Goal: Task Accomplishment & Management: Manage account settings

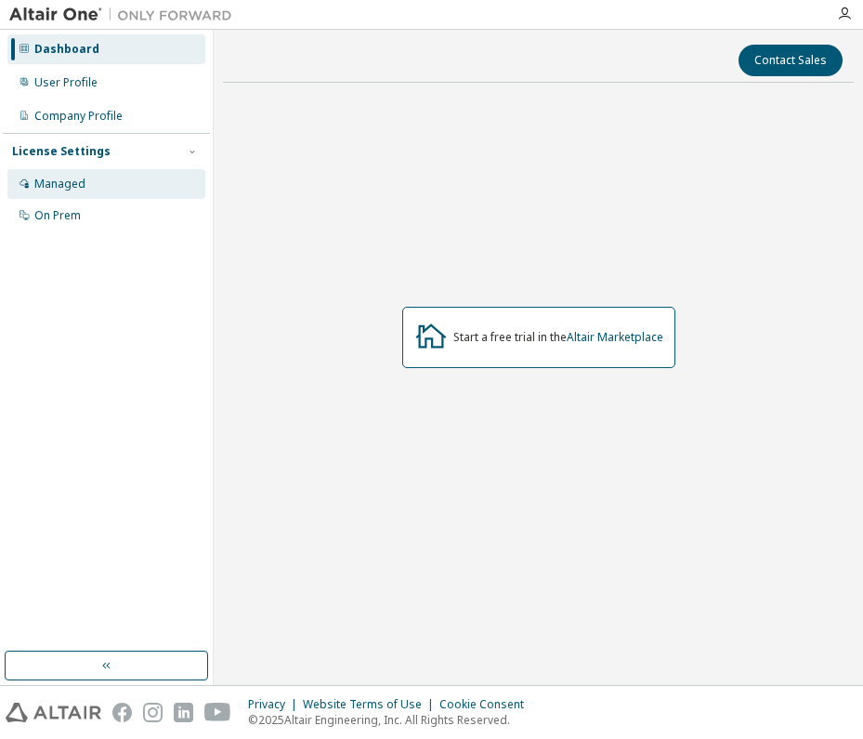
click at [90, 179] on div "Managed" at bounding box center [106, 184] width 198 height 30
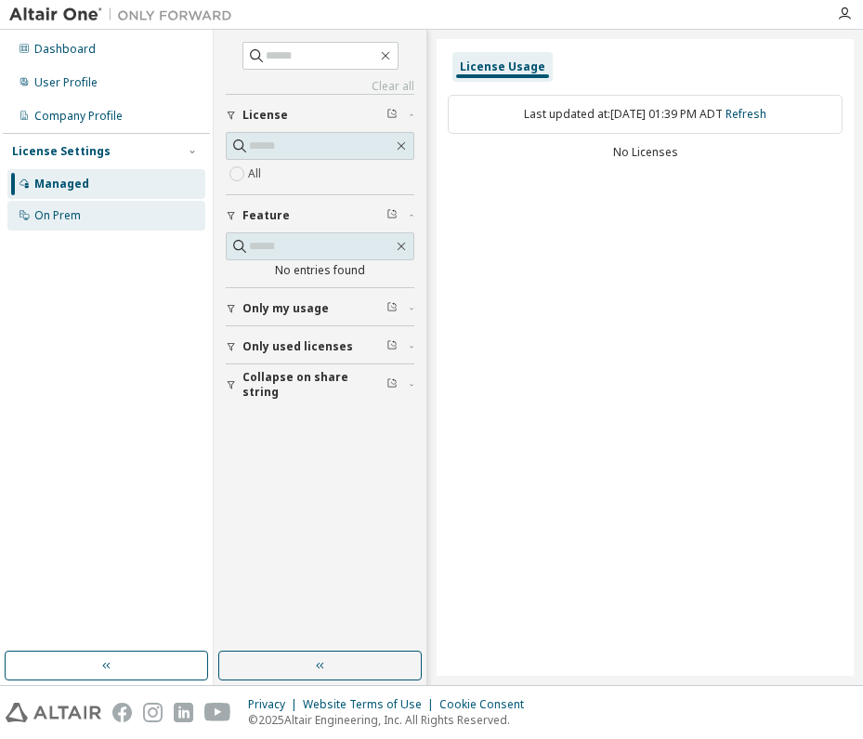
click at [132, 217] on div "On Prem" at bounding box center [106, 216] width 198 height 30
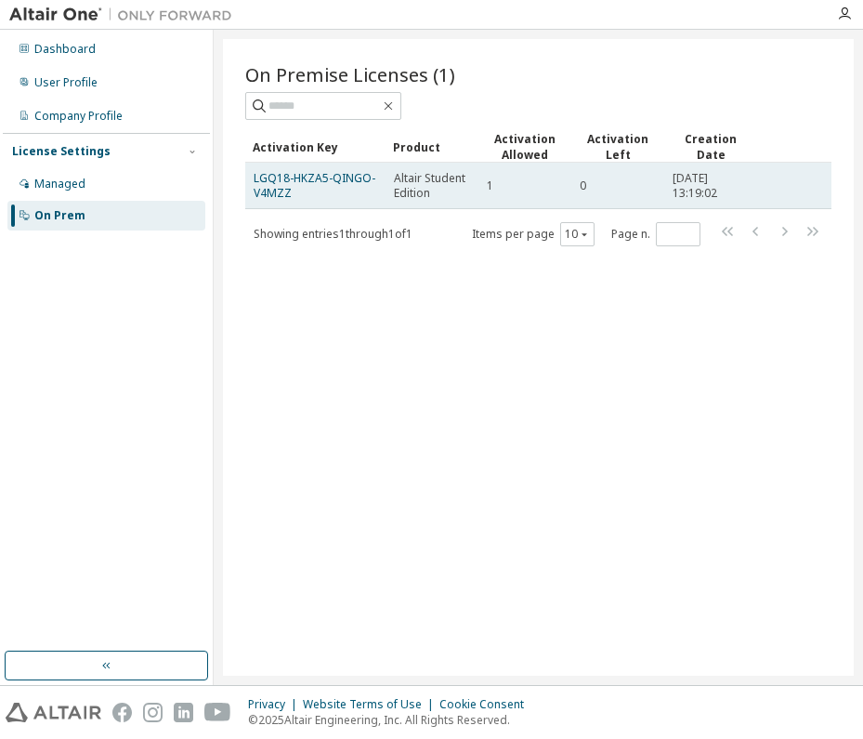
click at [428, 192] on span "Altair Student Edition" at bounding box center [432, 186] width 76 height 30
click at [347, 204] on td "LGQ18-HKZA5-QINGO-V4MZZ" at bounding box center [315, 186] width 140 height 46
click at [347, 187] on span "LGQ18-HKZA5-QINGO-V4MZZ" at bounding box center [316, 186] width 124 height 30
click at [346, 180] on link "LGQ18-HKZA5-QINGO-V4MZZ" at bounding box center [315, 185] width 122 height 31
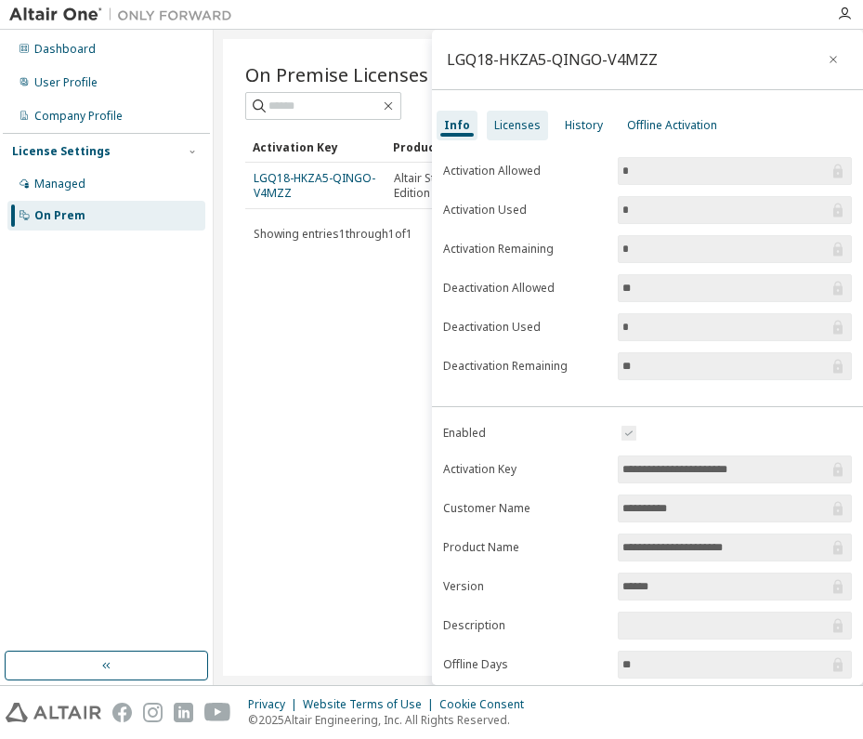
click at [520, 131] on div "Licenses" at bounding box center [517, 125] width 46 height 15
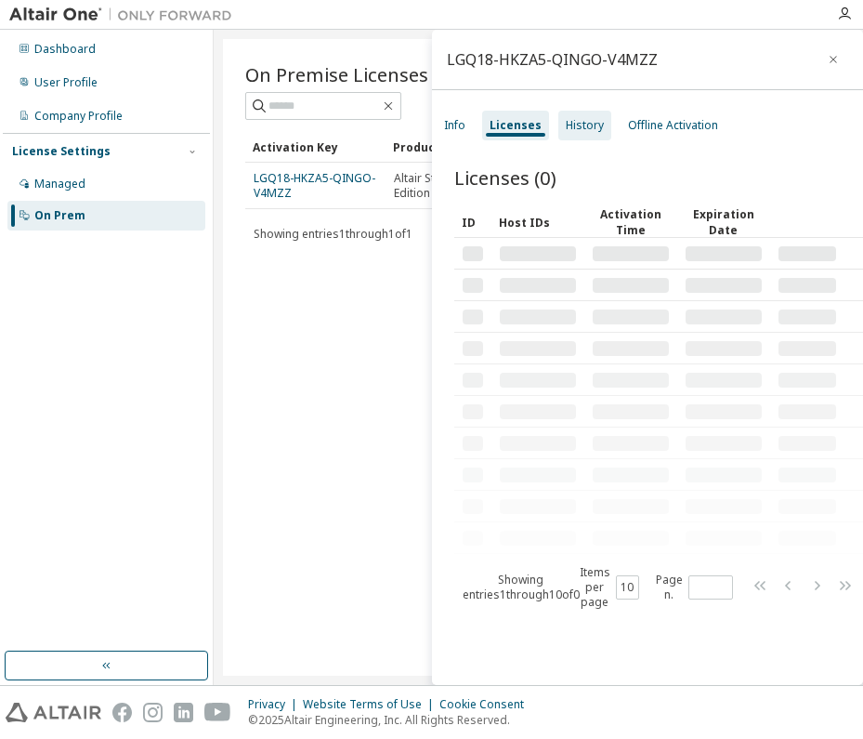
click at [586, 131] on div "History" at bounding box center [585, 125] width 38 height 15
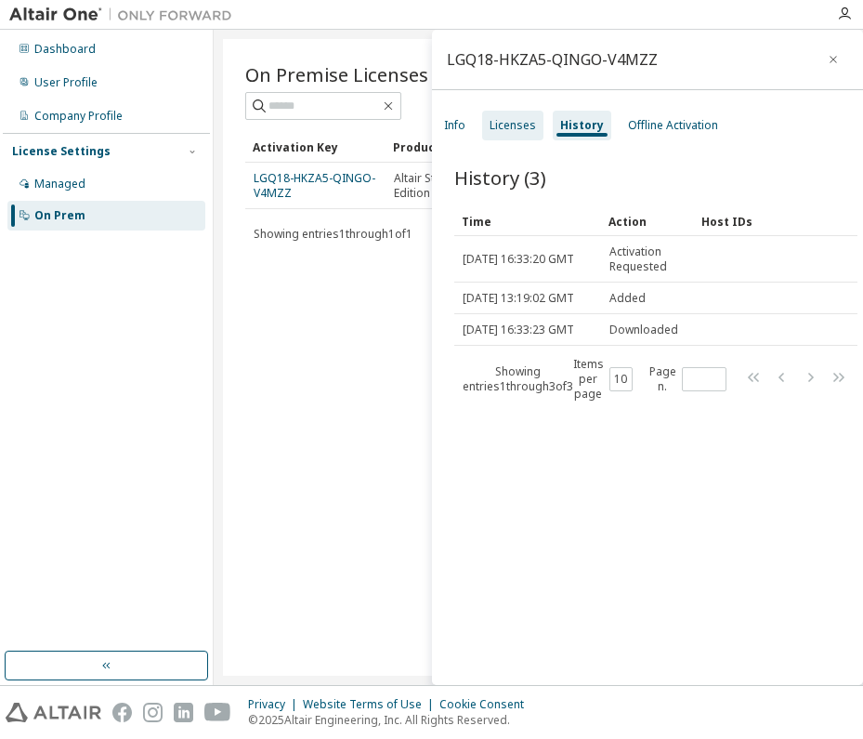
click at [519, 137] on div "Licenses" at bounding box center [512, 126] width 61 height 30
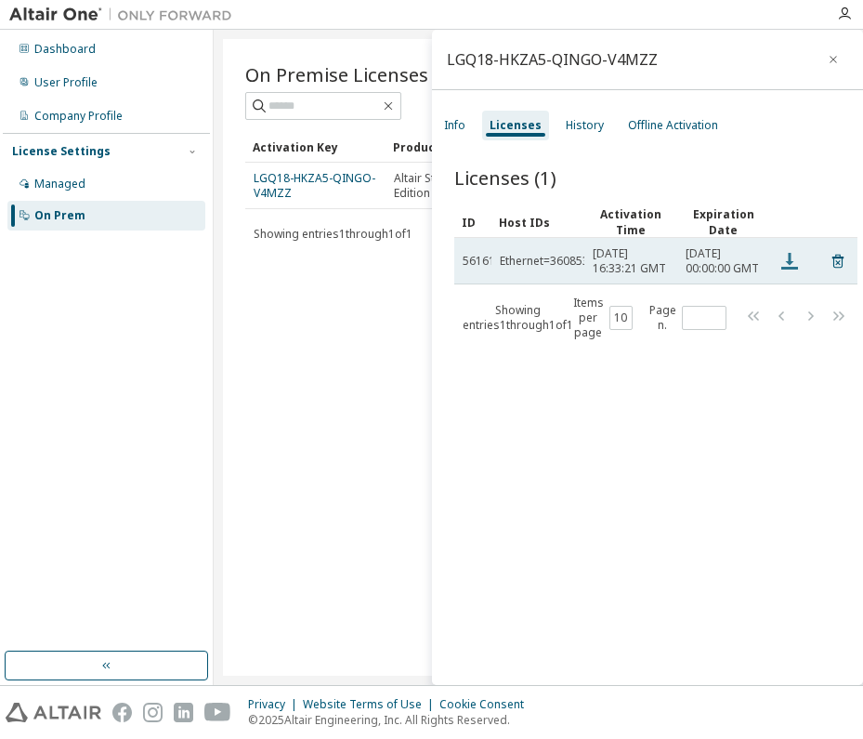
click at [791, 270] on icon at bounding box center [790, 261] width 17 height 17
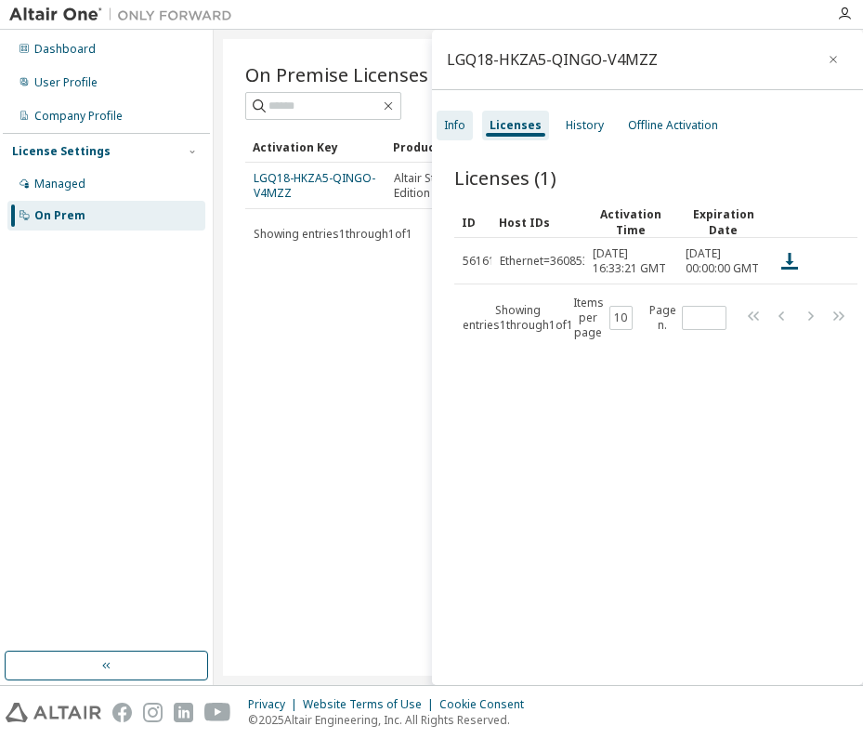
click at [465, 136] on div "Info" at bounding box center [455, 126] width 36 height 30
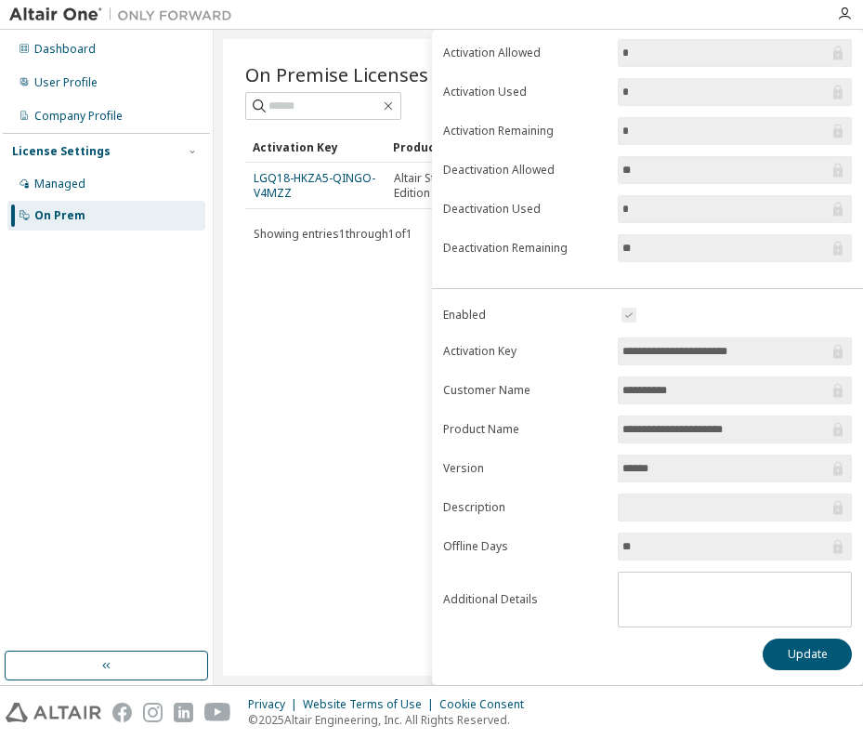
scroll to position [118, 0]
click at [690, 361] on span "**********" at bounding box center [735, 351] width 234 height 28
click at [691, 353] on input "**********" at bounding box center [726, 351] width 206 height 19
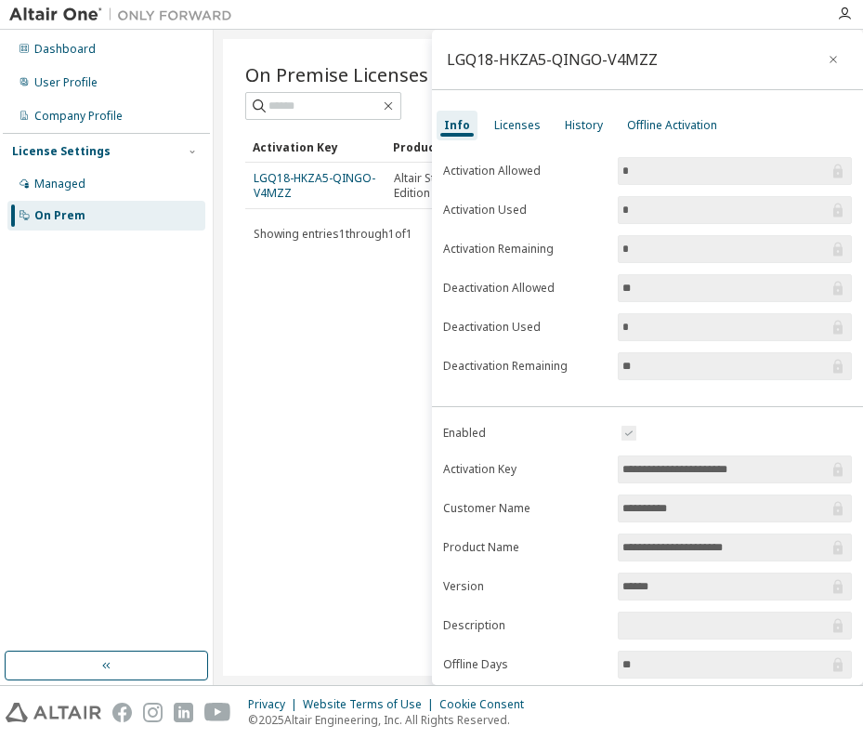
scroll to position [-1, 0]
click at [424, 316] on div "On Premise Licenses (1) Clear Load Save Save As Field Operator Value Select fil…" at bounding box center [538, 357] width 631 height 637
click at [658, 423] on span at bounding box center [735, 433] width 234 height 22
drag, startPoint x: 779, startPoint y: 467, endPoint x: 611, endPoint y: 467, distance: 168.2
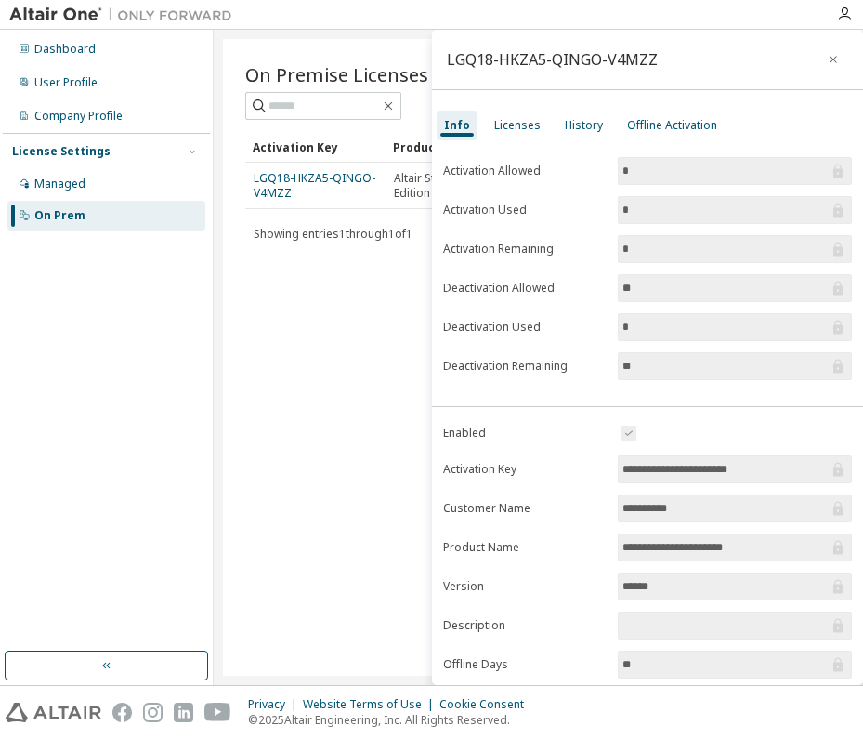
click at [611, 467] on form "**********" at bounding box center [648, 583] width 410 height 323
click at [376, 362] on div "On Premise Licenses (1) Clear Load Save Save As Field Operator Value Select fil…" at bounding box center [538, 357] width 631 height 637
click at [569, 125] on div "History" at bounding box center [584, 125] width 38 height 15
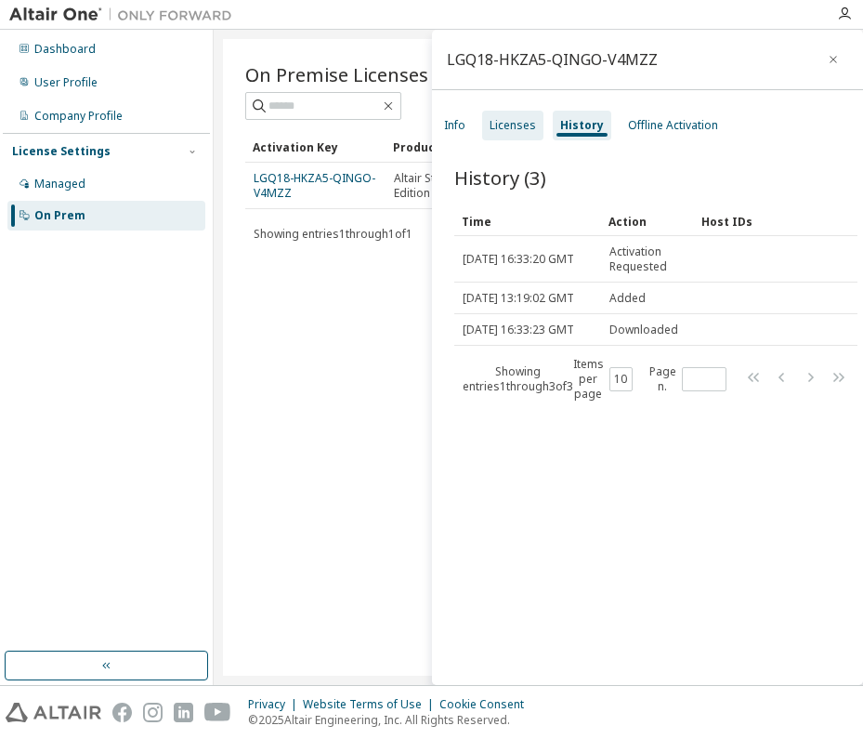
click at [522, 130] on div "Licenses" at bounding box center [513, 125] width 46 height 15
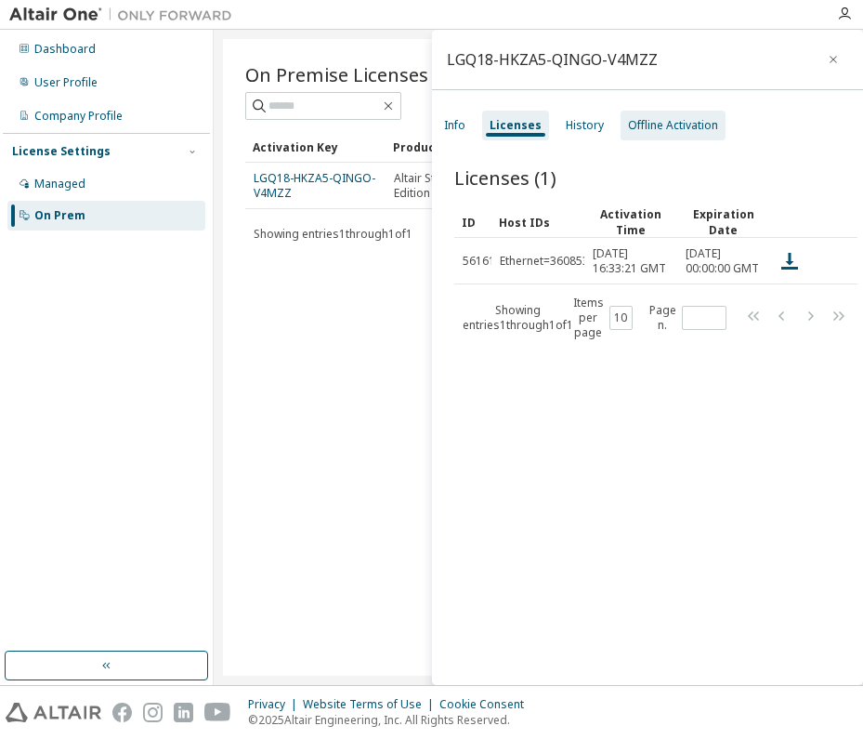
click at [673, 138] on div "Offline Activation" at bounding box center [673, 126] width 105 height 30
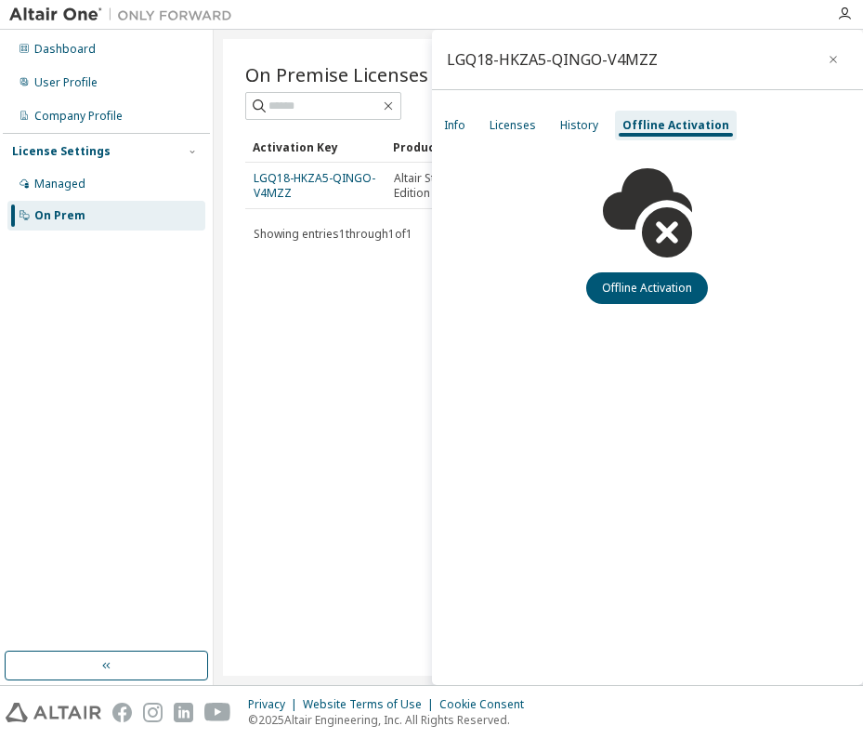
click at [475, 125] on div "Info Licenses History Offline Activation" at bounding box center [648, 125] width 432 height 33
click at [456, 130] on div "Info" at bounding box center [454, 125] width 21 height 15
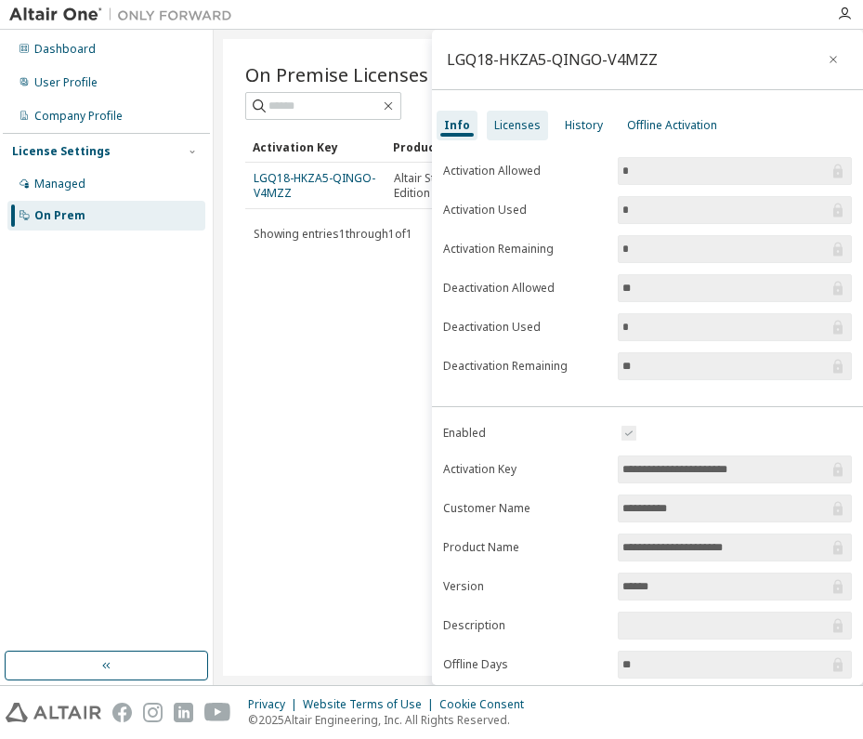
click at [517, 129] on div "Licenses" at bounding box center [517, 125] width 46 height 15
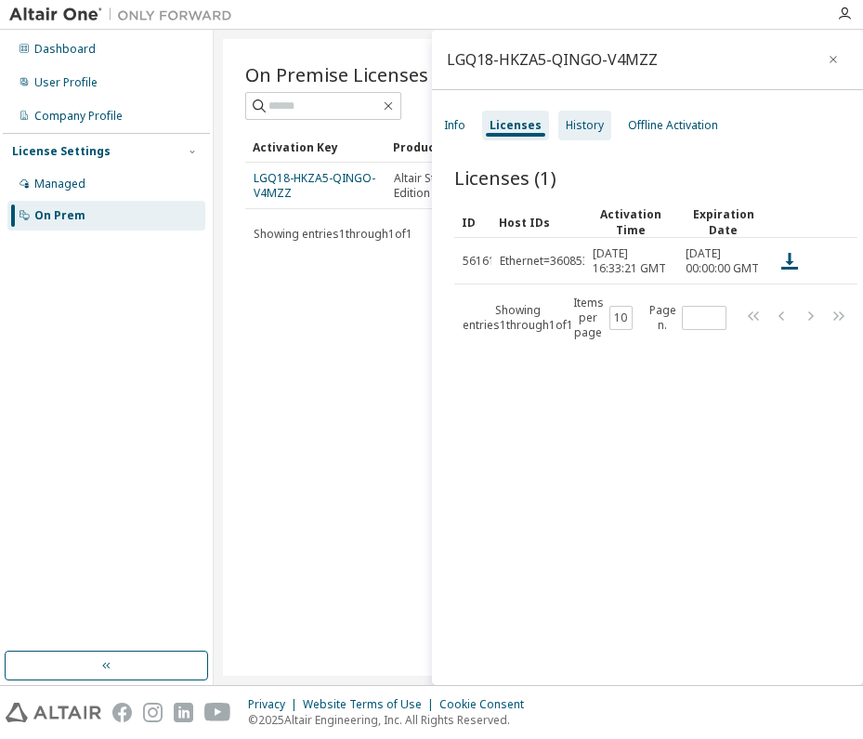
click at [581, 129] on div "History" at bounding box center [585, 125] width 38 height 15
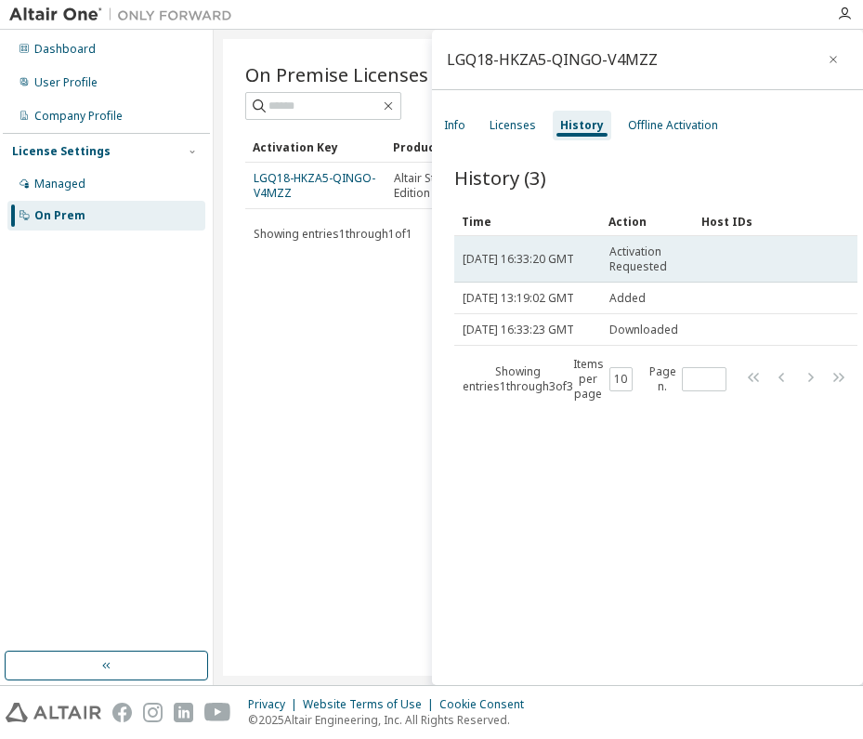
click at [574, 252] on span "[DATE] 16:33:20 GMT" at bounding box center [519, 259] width 112 height 15
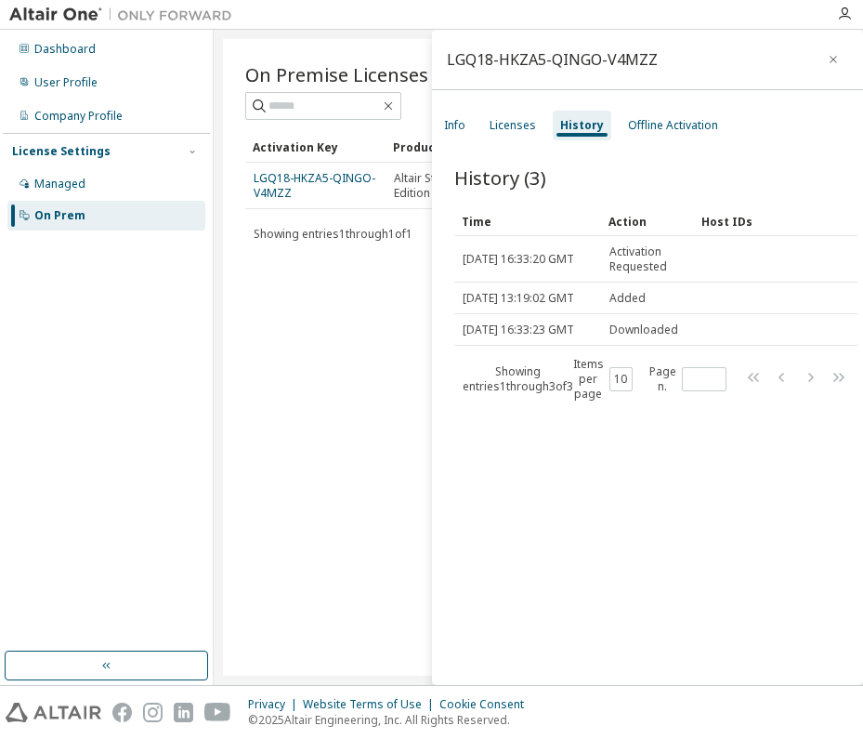
click at [271, 390] on div "On Premise Licenses (1) Clear Load Save Save As Field Operator Value Select fil…" at bounding box center [538, 357] width 631 height 637
click at [821, 67] on button "button" at bounding box center [834, 60] width 30 height 30
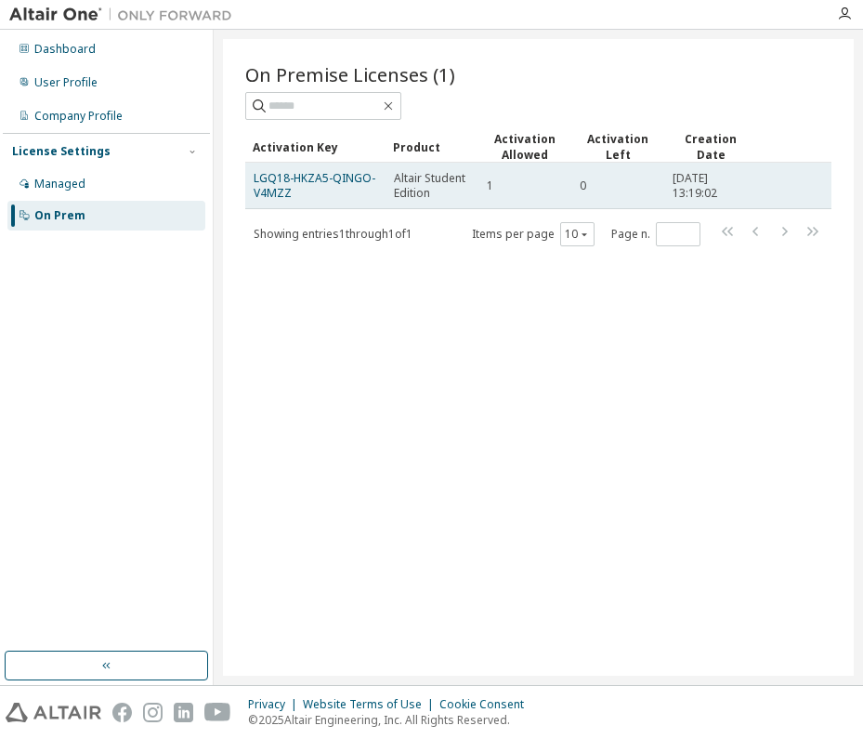
click at [456, 202] on td "Altair Student Edition" at bounding box center [432, 186] width 93 height 46
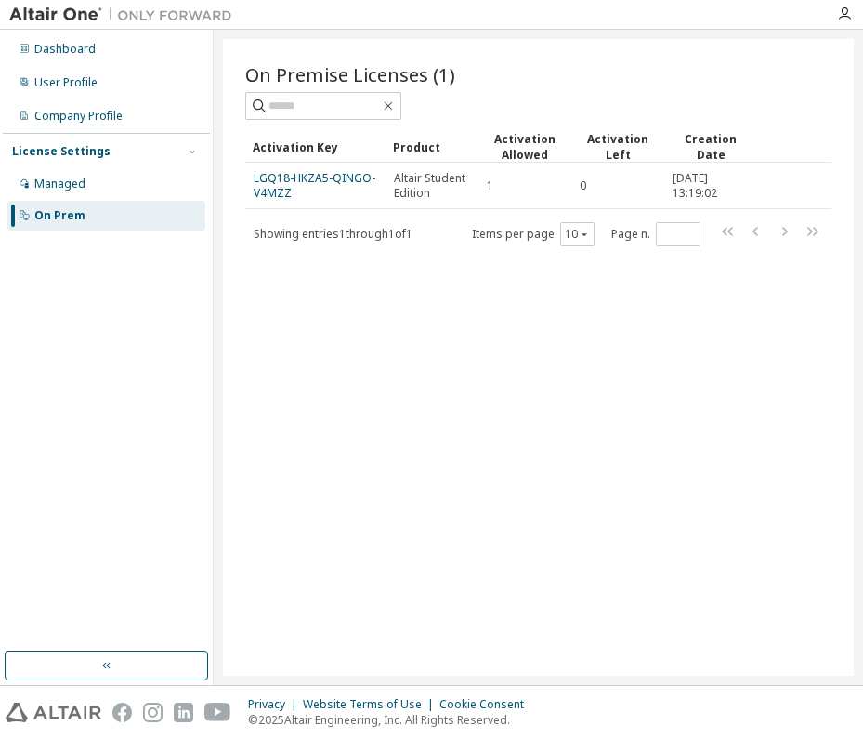
click at [476, 308] on div "On Premise Licenses (1) Clear Load Save Save As Field Operator Value Select fil…" at bounding box center [538, 357] width 631 height 637
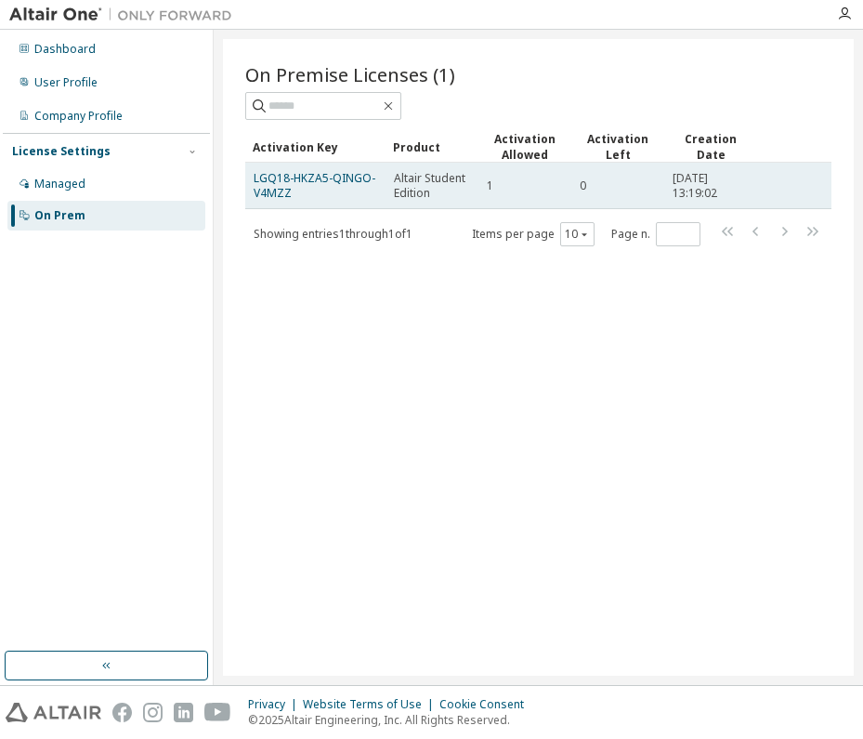
click at [511, 193] on td "1" at bounding box center [525, 186] width 93 height 46
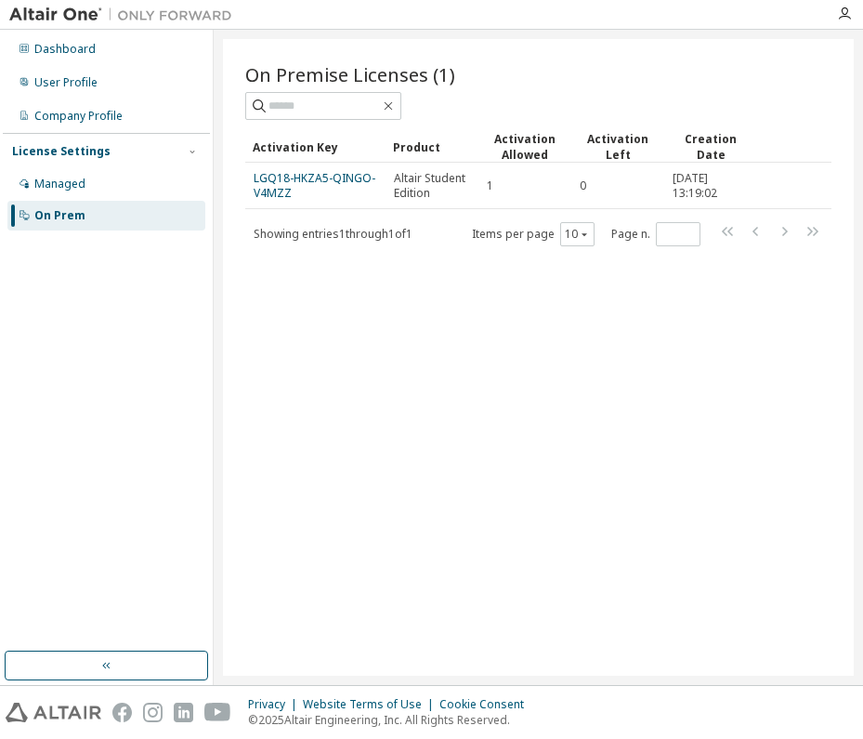
click at [522, 308] on div "On Premise Licenses (1) Clear Load Save Save As Field Operator Value Select fil…" at bounding box center [538, 357] width 631 height 637
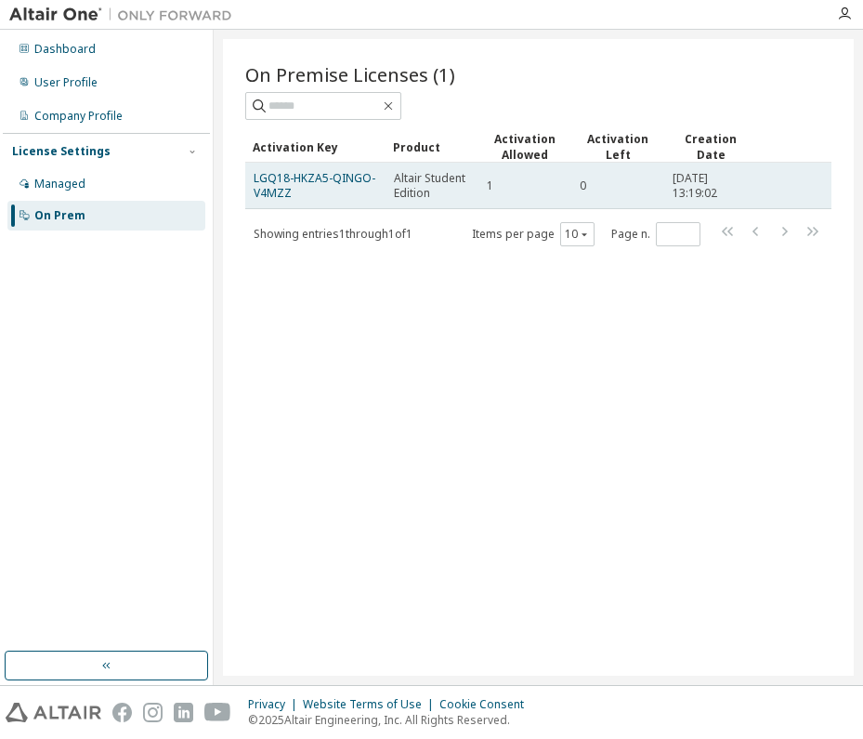
click at [295, 194] on span "LGQ18-HKZA5-QINGO-V4MZZ" at bounding box center [316, 186] width 124 height 30
click at [278, 181] on link "LGQ18-HKZA5-QINGO-V4MZZ" at bounding box center [315, 185] width 122 height 31
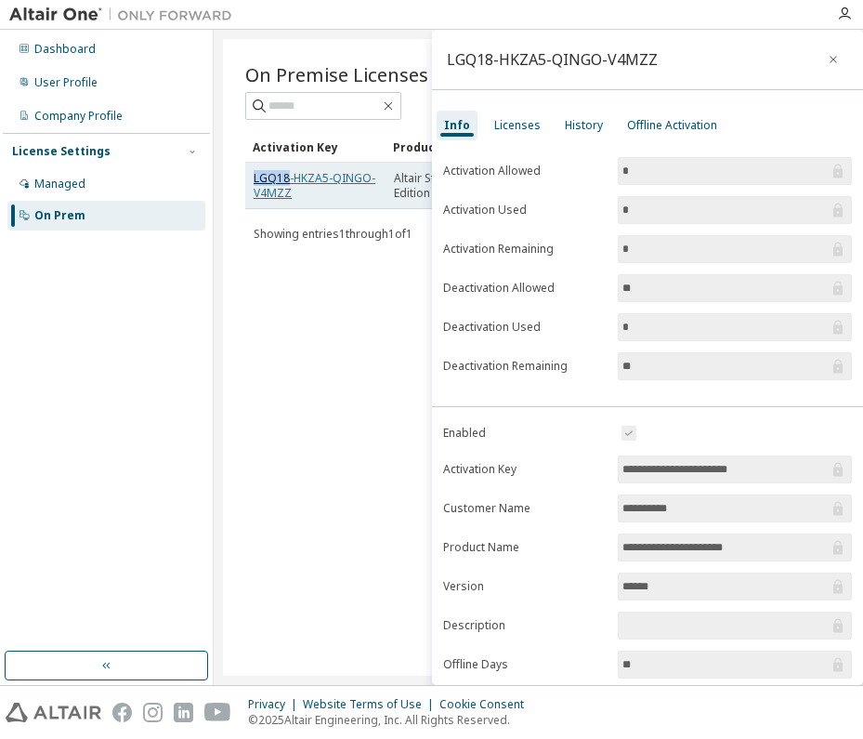
click at [278, 181] on link "LGQ18-HKZA5-QINGO-V4MZZ" at bounding box center [315, 185] width 122 height 31
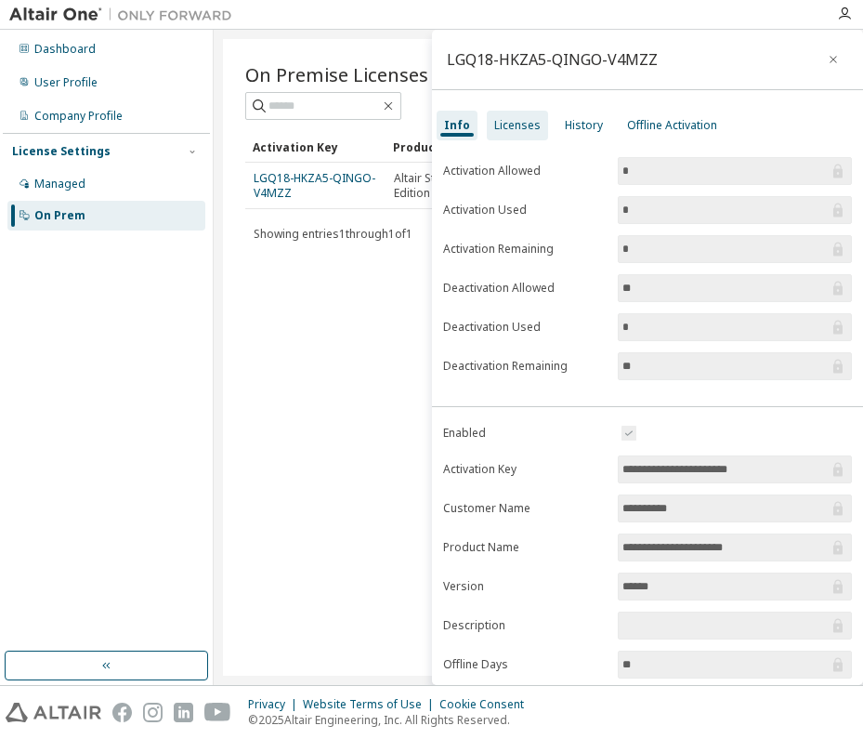
click at [524, 124] on div "Licenses" at bounding box center [517, 125] width 46 height 15
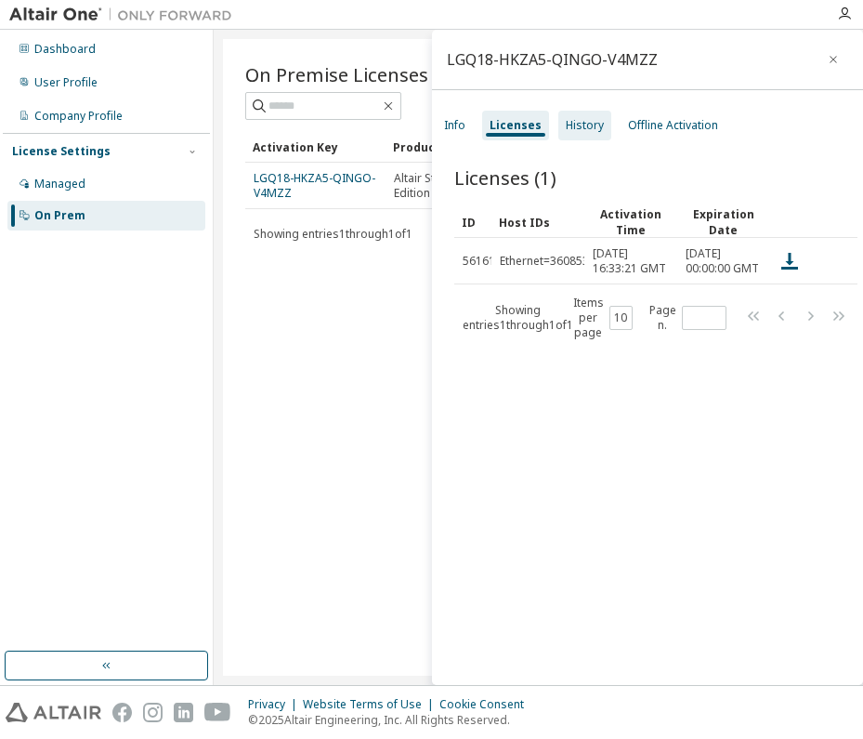
click at [576, 124] on div "History" at bounding box center [585, 125] width 38 height 15
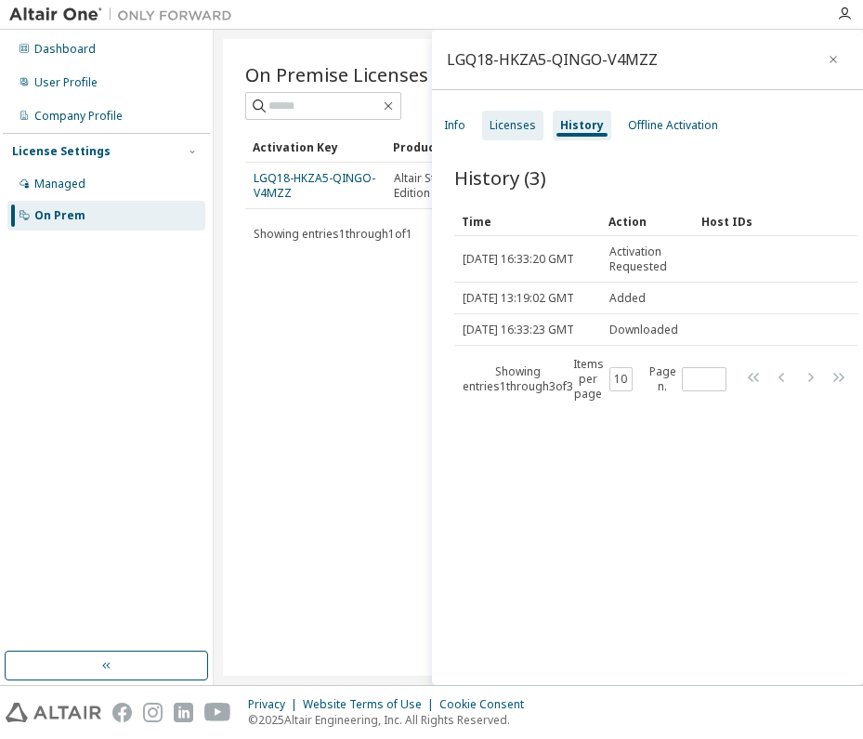
click at [535, 121] on div "Licenses" at bounding box center [512, 126] width 61 height 30
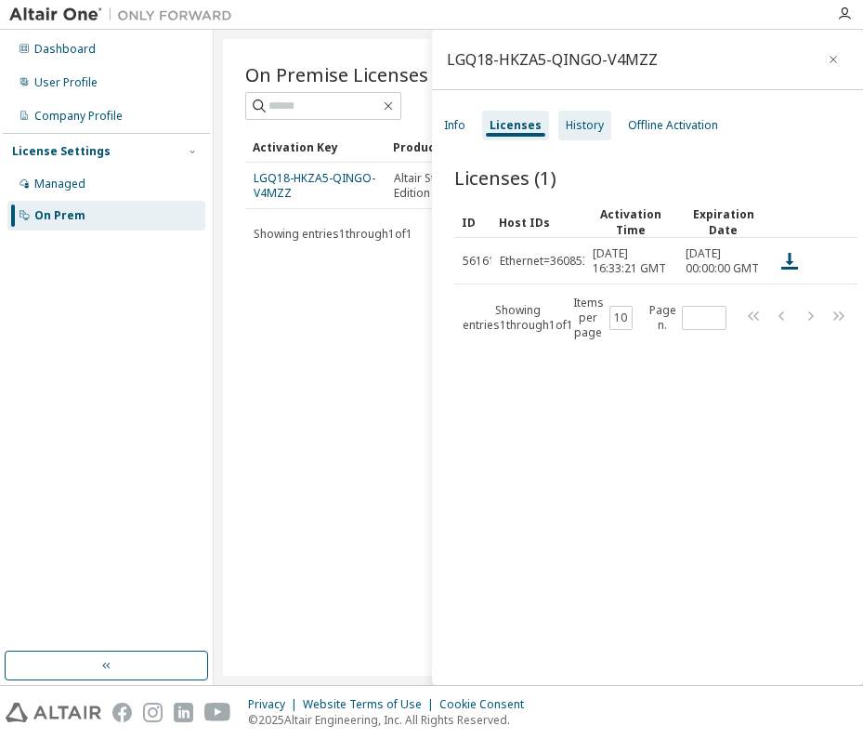
click at [577, 122] on div "History" at bounding box center [585, 125] width 38 height 15
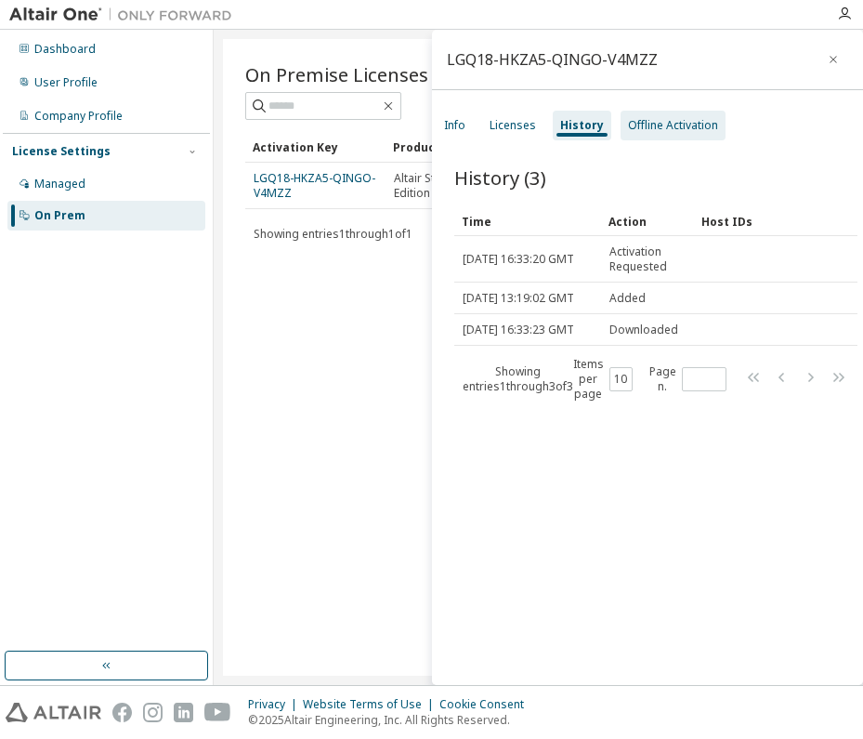
click at [664, 129] on div "Offline Activation" at bounding box center [673, 125] width 90 height 15
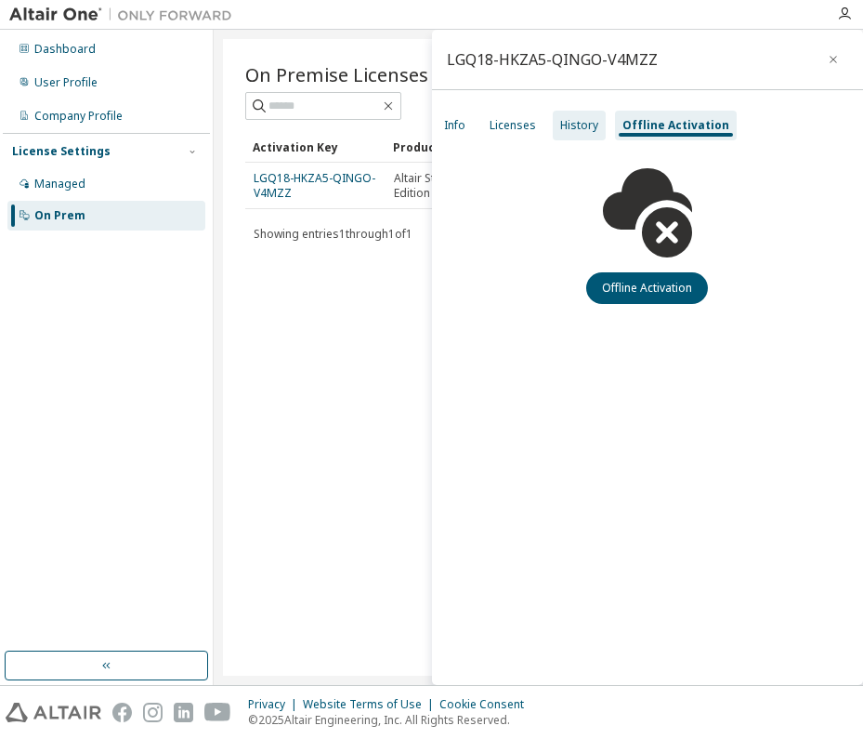
click at [599, 126] on div "History" at bounding box center [579, 126] width 53 height 30
